Goal: Task Accomplishment & Management: Complete application form

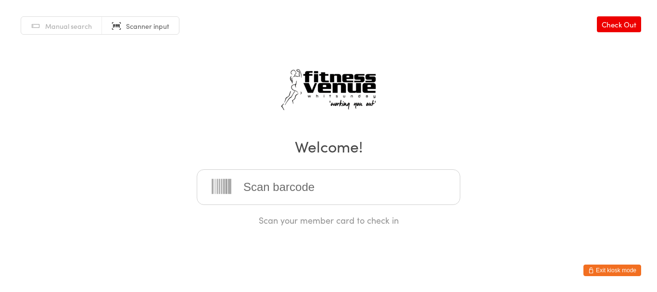
click at [594, 264] on button "Exit kiosk mode" at bounding box center [612, 270] width 58 height 12
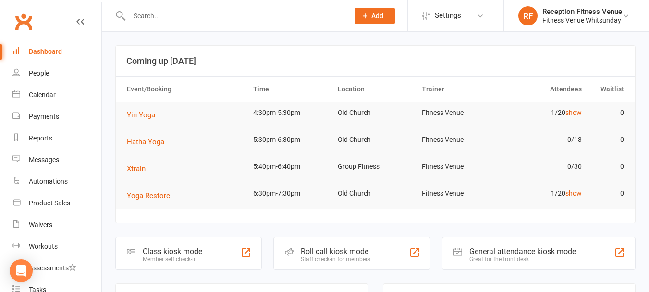
click at [166, 18] on input "text" at bounding box center [234, 15] width 216 height 13
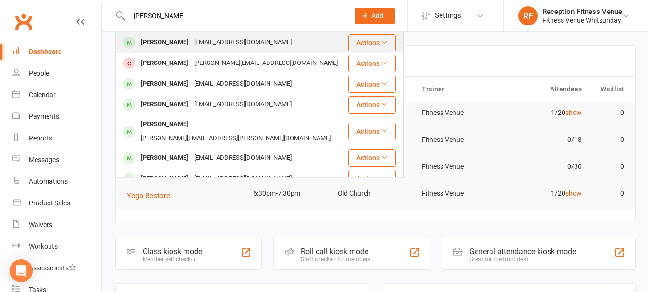
type input "[PERSON_NAME]"
click at [159, 44] on div "Antonella Almanza" at bounding box center [164, 43] width 53 height 14
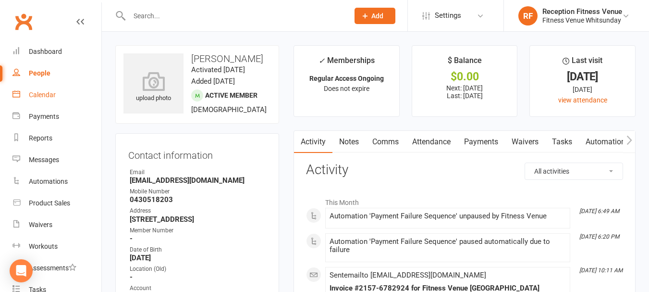
click at [45, 98] on div "Calendar" at bounding box center [42, 95] width 27 height 8
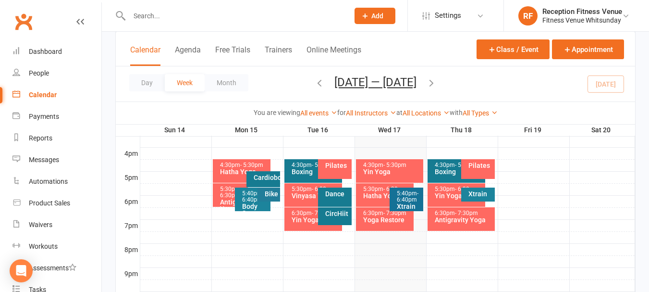
scroll to position [481, 0]
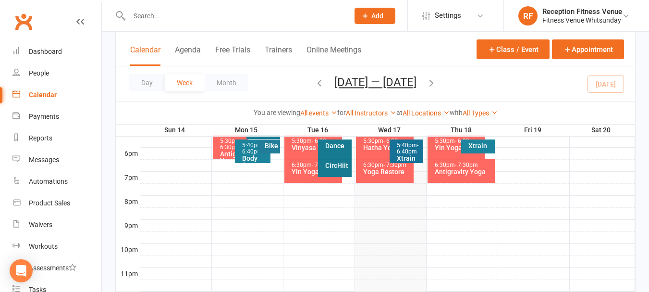
click at [464, 171] on div "Antigravity Yoga" at bounding box center [464, 171] width 59 height 7
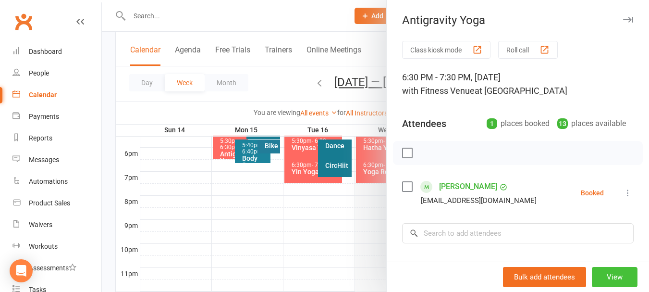
click at [610, 280] on button "View" at bounding box center [615, 277] width 46 height 20
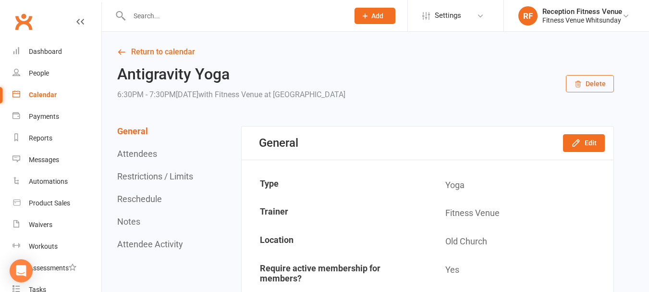
click at [589, 84] on button "Delete" at bounding box center [590, 83] width 48 height 17
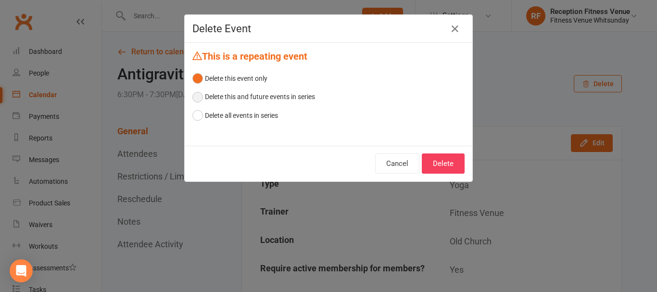
click at [216, 98] on button "Delete this and future events in series" at bounding box center [253, 96] width 123 height 18
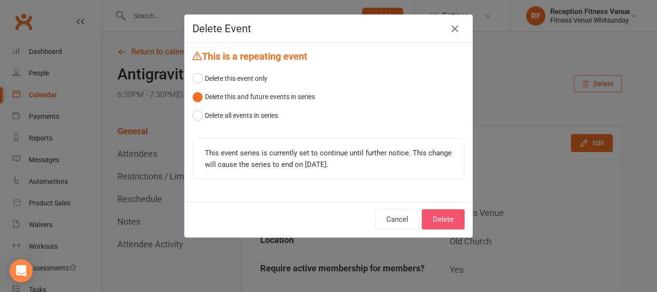
click at [439, 216] on button "Delete" at bounding box center [443, 219] width 43 height 20
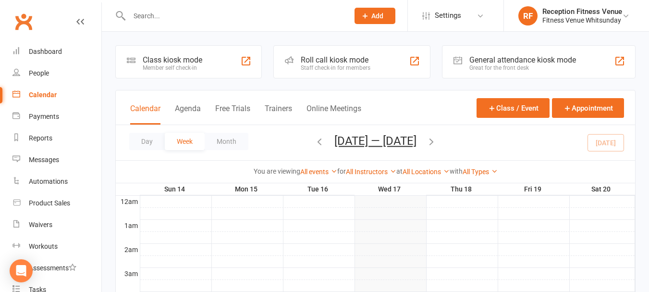
click at [557, 64] on div "General attendance kiosk mode" at bounding box center [523, 59] width 107 height 9
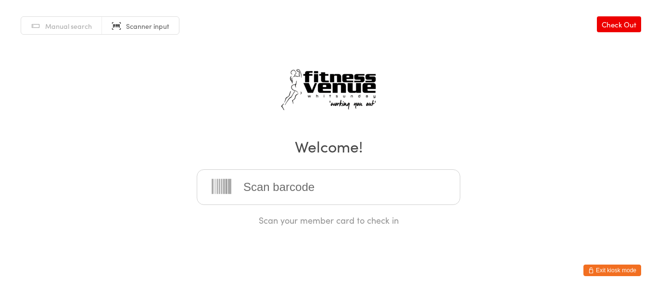
click at [279, 189] on input "search" at bounding box center [328, 187] width 263 height 36
drag, startPoint x: 324, startPoint y: 177, endPoint x: 422, endPoint y: 197, distance: 100.0
click at [324, 177] on input "search" at bounding box center [328, 187] width 263 height 36
click at [370, 181] on input "search" at bounding box center [328, 187] width 263 height 36
click at [604, 269] on button "Exit kiosk mode" at bounding box center [612, 270] width 58 height 12
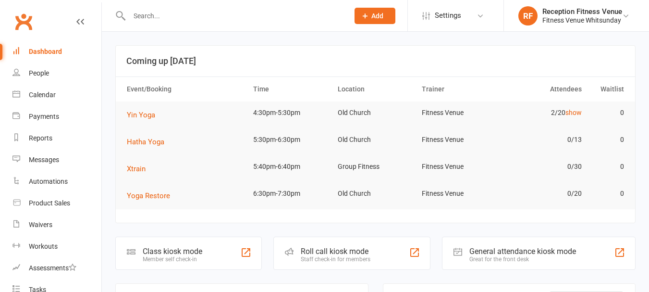
type input "b"
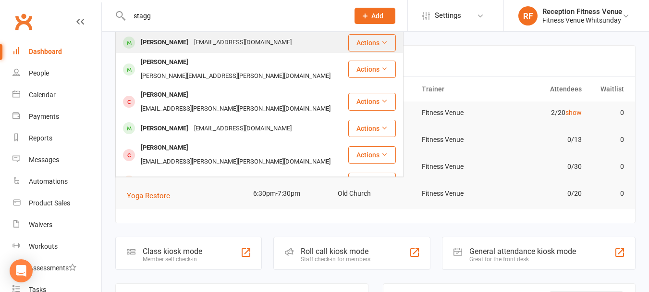
type input "stagg"
click at [164, 39] on div "Bree Stagg" at bounding box center [164, 43] width 53 height 14
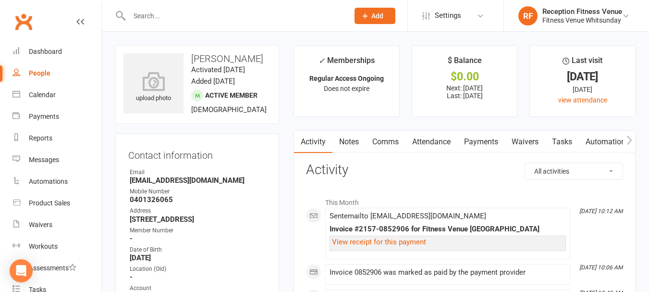
click at [486, 138] on link "Payments" at bounding box center [482, 142] width 48 height 22
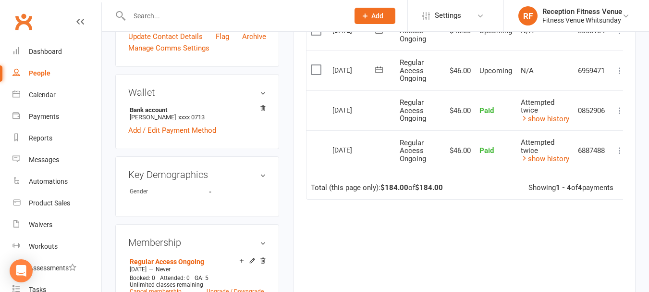
scroll to position [240, 0]
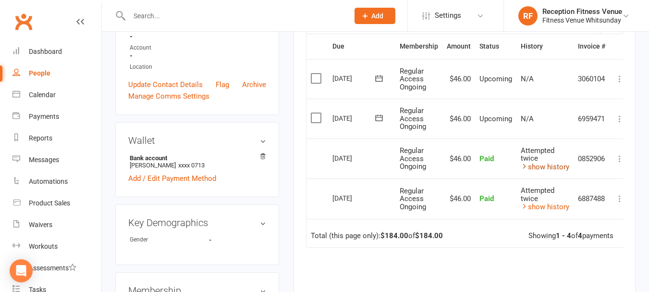
click at [533, 167] on link "show history" at bounding box center [545, 166] width 49 height 9
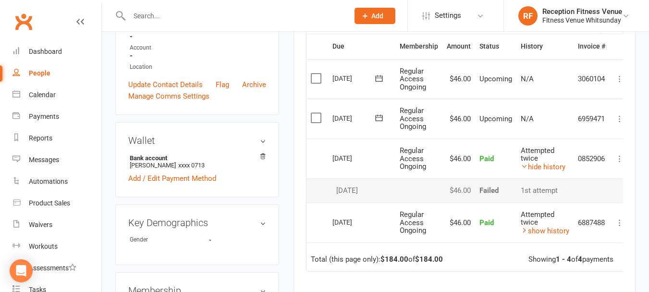
drag, startPoint x: 329, startPoint y: 121, endPoint x: 355, endPoint y: 122, distance: 26.0
click at [355, 122] on td "23 Sep 2025" at bounding box center [361, 119] width 67 height 40
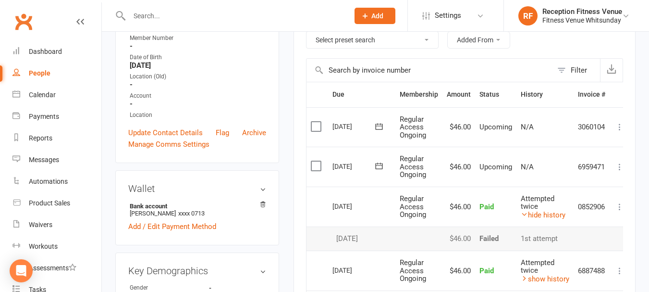
click at [142, 16] on input "text" at bounding box center [234, 15] width 216 height 13
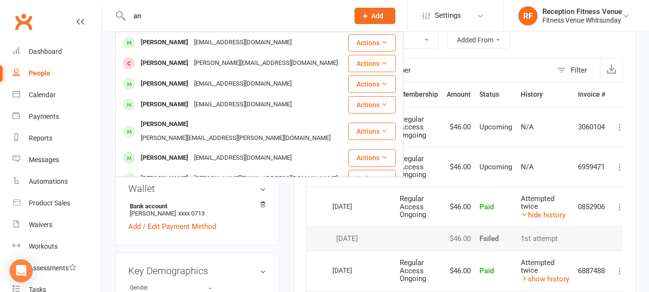
type input "a"
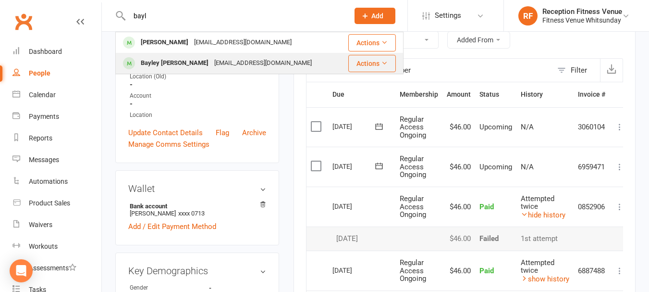
type input "bayl"
click at [212, 62] on div "beanzairsports@gmail.com" at bounding box center [263, 63] width 103 height 14
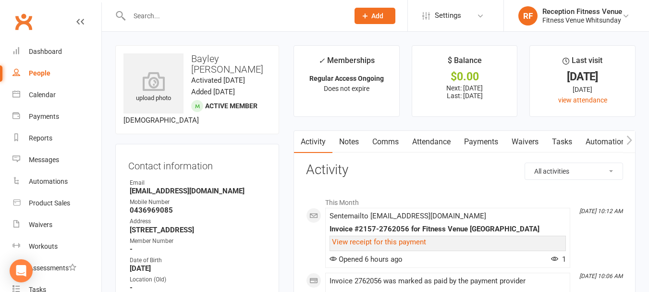
scroll to position [96, 0]
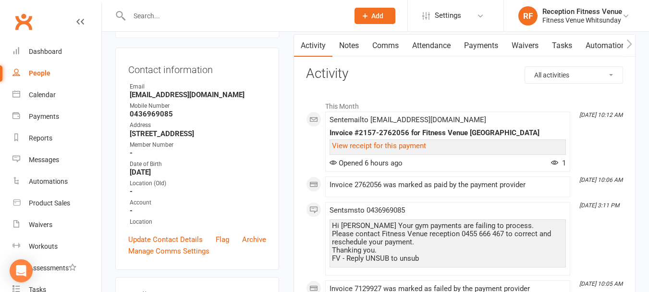
click at [197, 98] on strong "beanzairsports@gmail.com" at bounding box center [198, 94] width 137 height 9
copy render-form-field "beanzairsports@gmail.com"
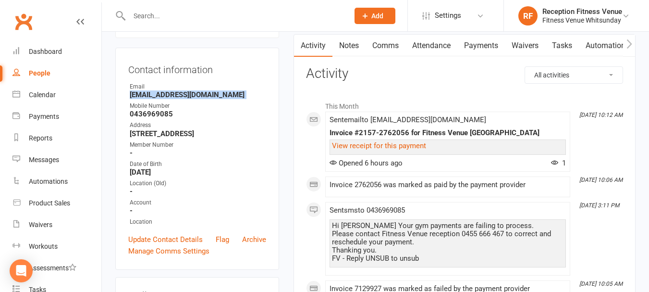
click at [390, 20] on button "Add" at bounding box center [375, 16] width 41 height 16
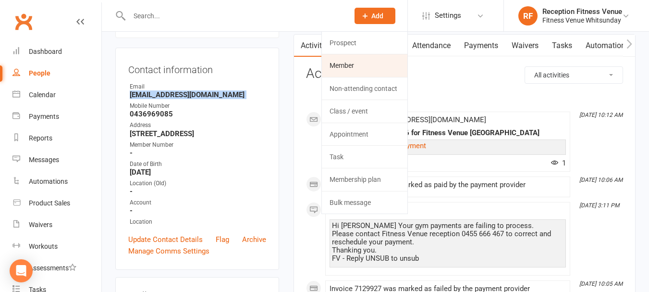
click at [343, 62] on link "Member" at bounding box center [365, 65] width 86 height 22
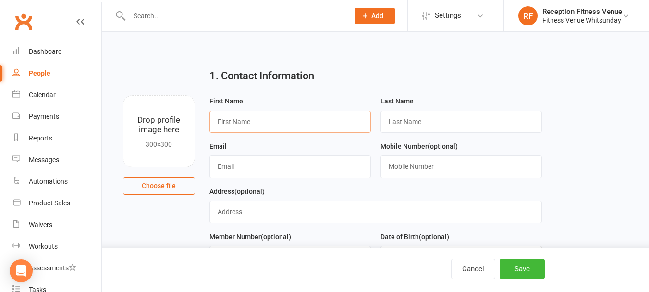
click at [259, 116] on input "text" at bounding box center [291, 122] width 162 height 22
type input "Mitch"
type input "English"
click at [242, 162] on input "text" at bounding box center [291, 166] width 162 height 22
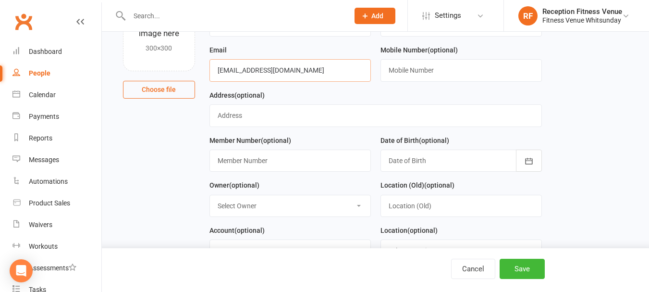
scroll to position [144, 0]
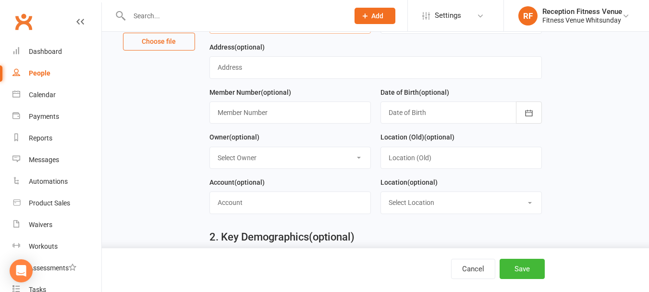
type input "mitchenglish33@gmail.com"
click at [269, 109] on input "text" at bounding box center [291, 112] width 162 height 22
type input "21806"
click at [266, 128] on div "Member Number (optional) 21806" at bounding box center [290, 109] width 171 height 45
click at [531, 263] on button "Save" at bounding box center [522, 269] width 45 height 20
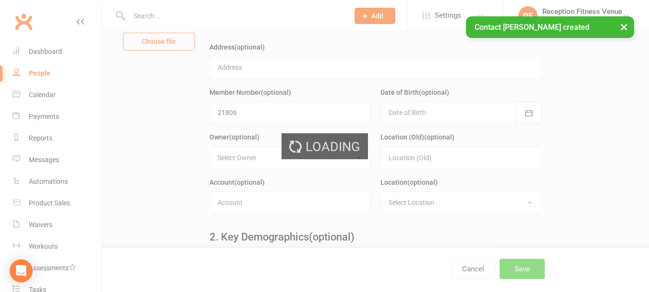
scroll to position [0, 0]
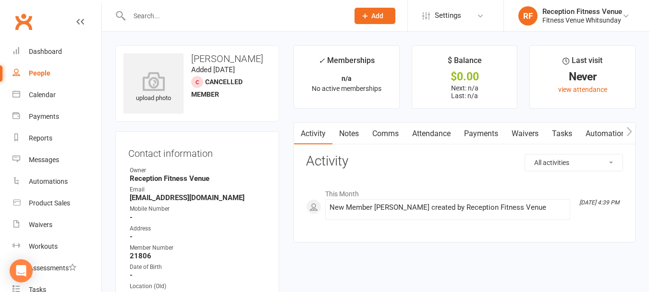
click at [189, 197] on strong "mitchenglish33@gmail.com" at bounding box center [198, 197] width 137 height 9
click at [189, 198] on strong "mitchenglish33@gmail.com" at bounding box center [198, 197] width 137 height 9
copy render-form-field "mitchenglish33@gmail.com"
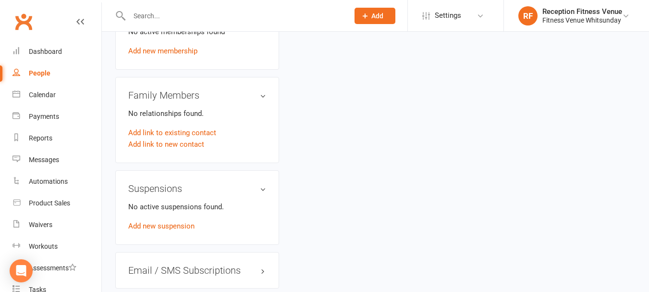
scroll to position [481, 0]
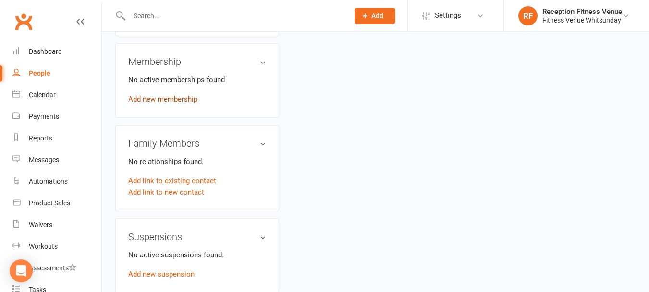
click at [160, 100] on link "Add new membership" at bounding box center [162, 99] width 69 height 9
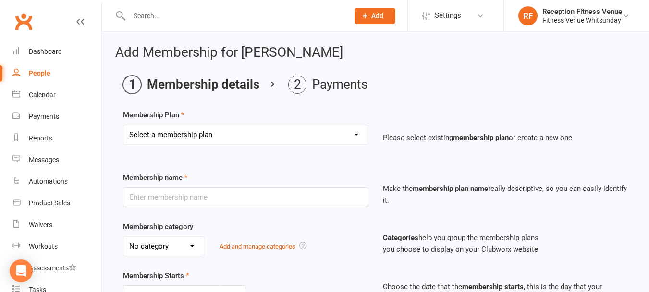
click at [282, 135] on select "Select a membership plan Create new Membership Plan Regular Access Ongoing Regu…" at bounding box center [246, 134] width 245 height 19
select select "11"
click at [124, 125] on select "Select a membership plan Create new Membership Plan Regular Access Ongoing Regu…" at bounding box center [246, 134] width 245 height 19
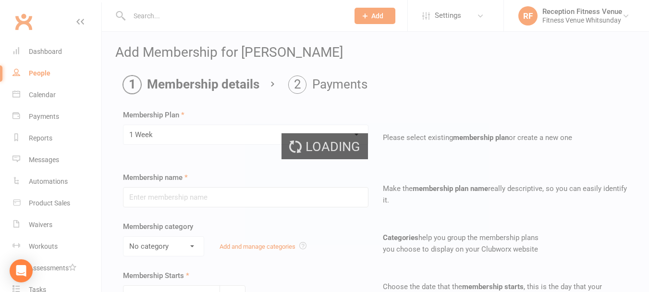
type input "1 Week"
select select "2"
type input "1"
select select "1"
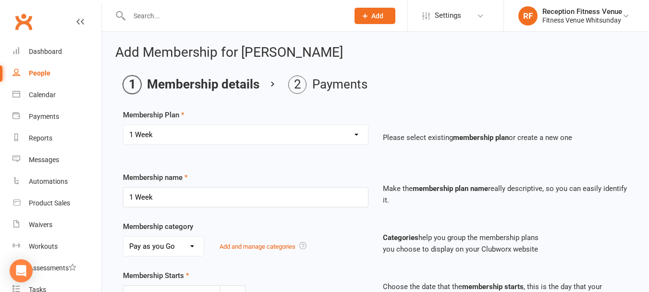
click at [388, 86] on ol "Membership details Payments" at bounding box center [375, 84] width 505 height 18
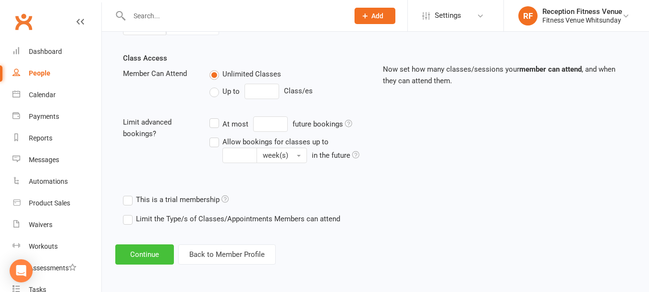
click at [156, 255] on button "Continue" at bounding box center [144, 254] width 59 height 20
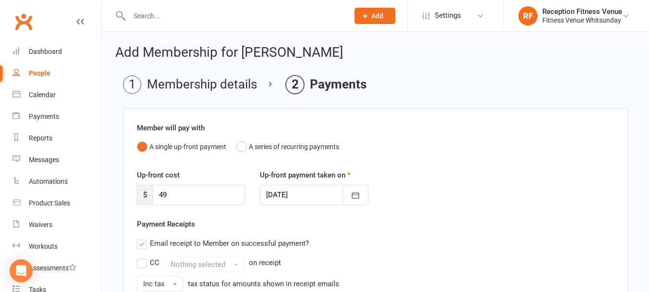
scroll to position [270, 0]
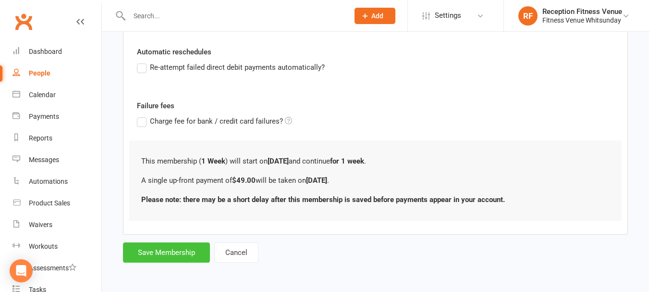
click at [188, 251] on button "Save Membership" at bounding box center [166, 252] width 87 height 20
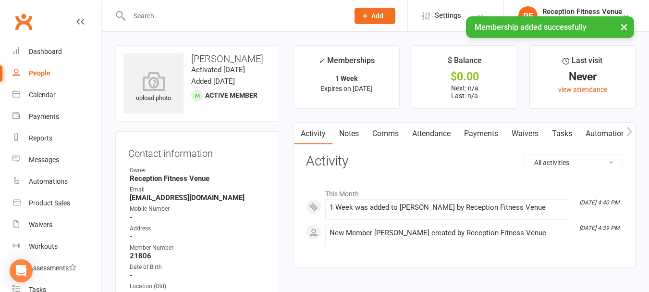
click at [629, 131] on icon "button" at bounding box center [630, 131] width 6 height 10
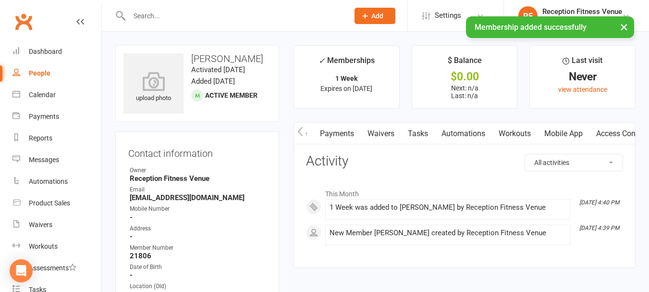
scroll to position [0, 224]
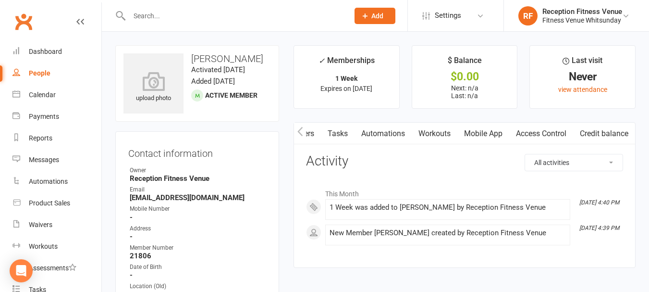
click at [300, 135] on icon "button" at bounding box center [301, 131] width 6 height 10
click at [391, 134] on link "Payments" at bounding box center [401, 134] width 48 height 22
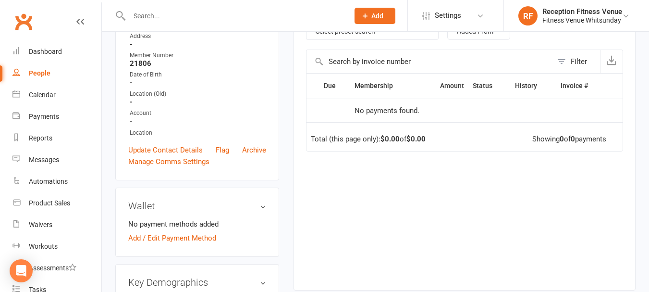
scroll to position [96, 0]
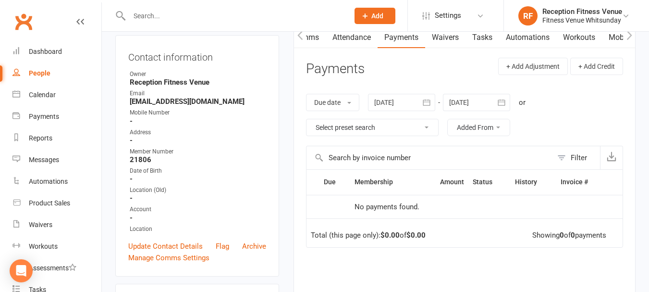
click at [414, 111] on div at bounding box center [401, 102] width 67 height 17
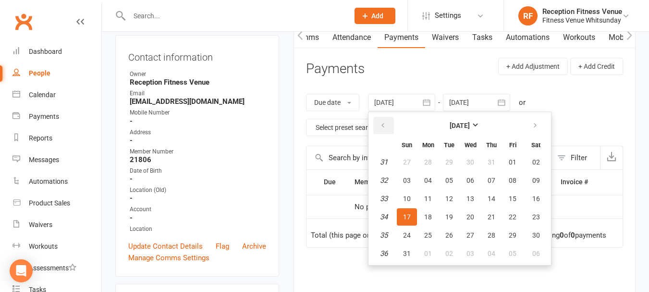
click at [387, 134] on button "button" at bounding box center [383, 125] width 21 height 17
click at [410, 201] on span "15" at bounding box center [407, 199] width 8 height 8
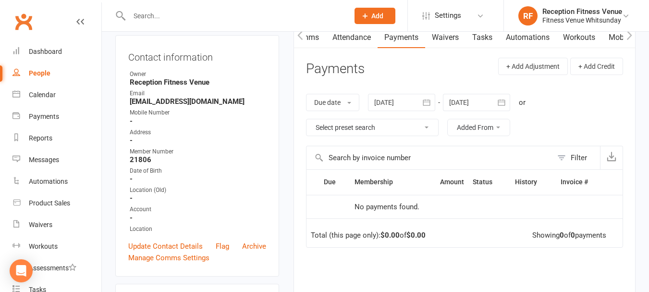
click at [428, 108] on button "button" at bounding box center [426, 102] width 17 height 17
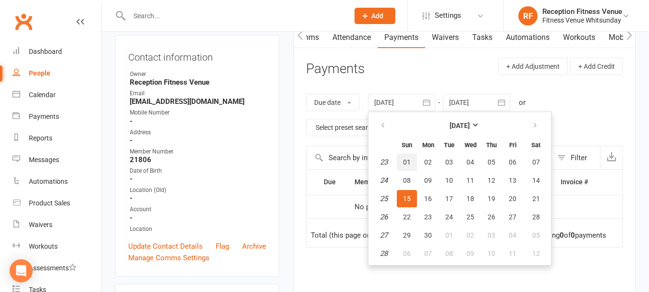
click at [403, 162] on button "01" at bounding box center [407, 161] width 20 height 17
type input "01 Jun 2025"
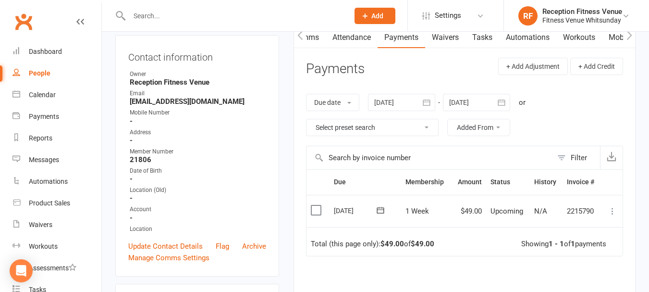
click at [313, 211] on label at bounding box center [317, 210] width 13 height 10
click at [313, 205] on input "checkbox" at bounding box center [314, 205] width 6 height 0
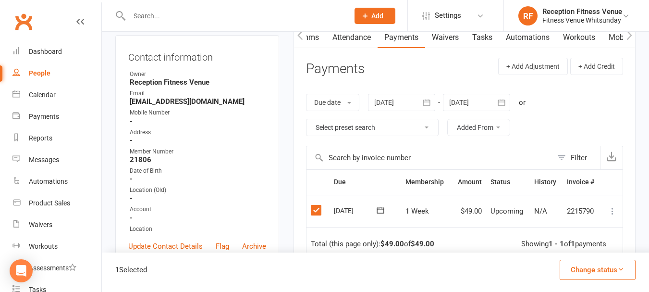
click at [579, 268] on button "Change status" at bounding box center [598, 270] width 76 height 20
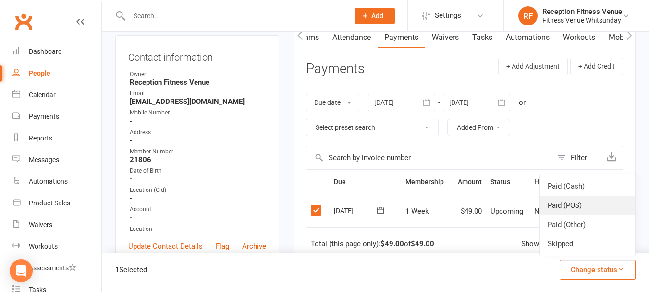
click at [575, 200] on link "Paid (POS)" at bounding box center [587, 205] width 95 height 19
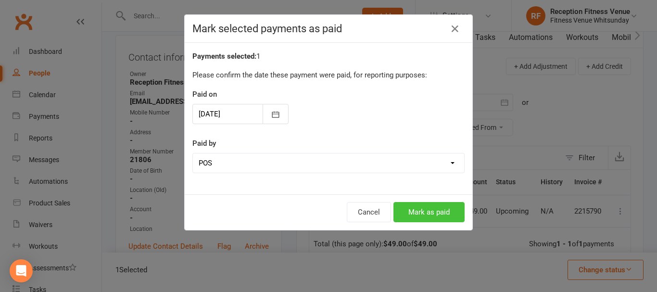
click at [436, 210] on button "Mark as paid" at bounding box center [428, 212] width 71 height 20
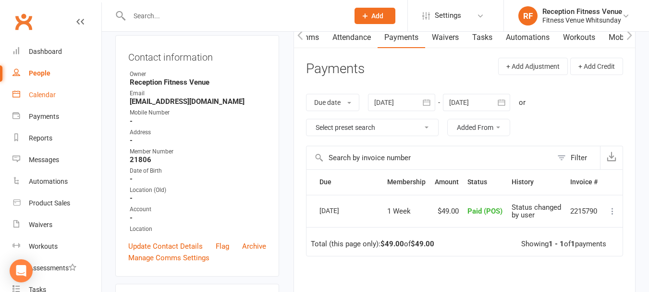
click at [45, 94] on div "Calendar" at bounding box center [42, 95] width 27 height 8
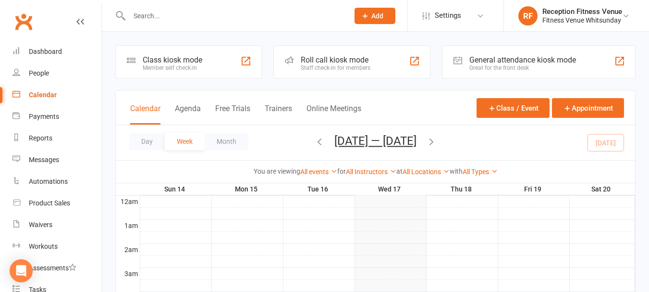
click at [525, 64] on div "General attendance kiosk mode" at bounding box center [523, 59] width 107 height 9
